Goal: Check status: Check status

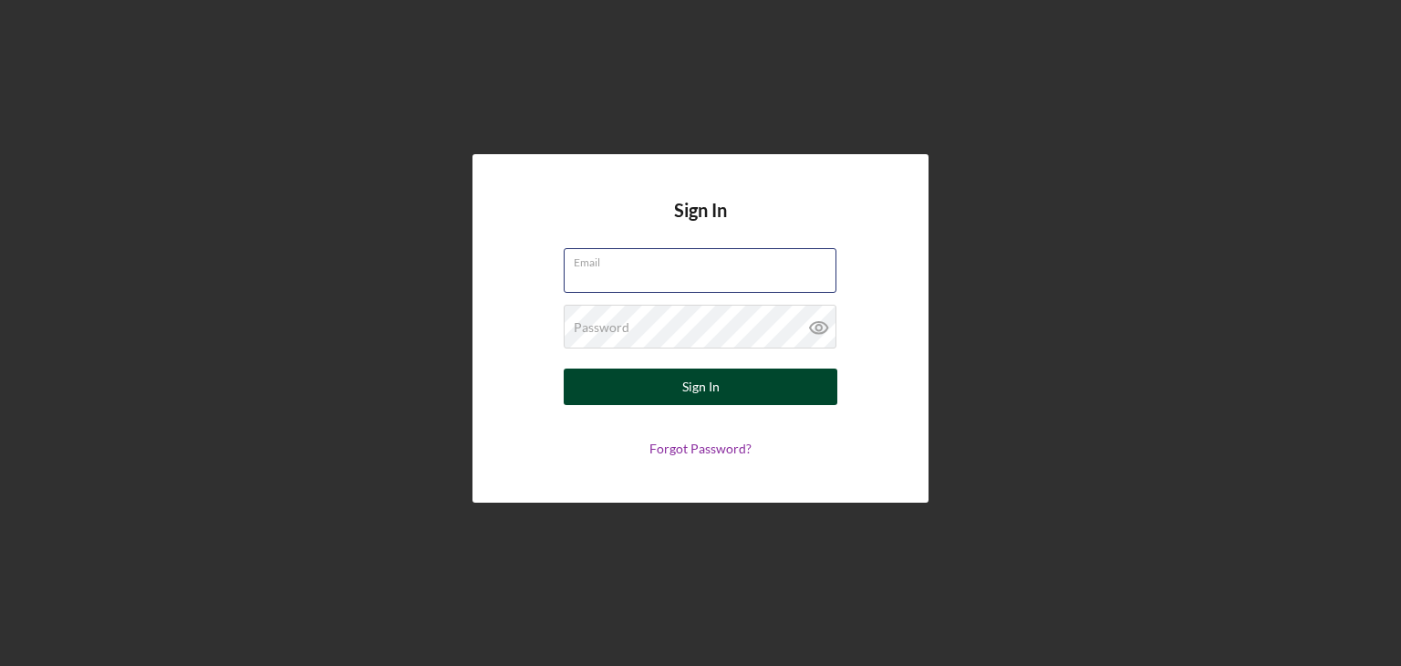
type input "[EMAIL_ADDRESS][DOMAIN_NAME]"
click at [710, 384] on div "Sign In" at bounding box center [700, 386] width 37 height 36
